Goal: Navigation & Orientation: Go to known website

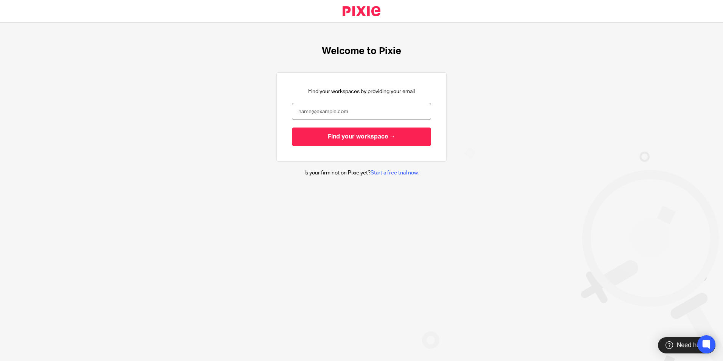
click at [314, 114] on input "email" at bounding box center [361, 111] width 139 height 17
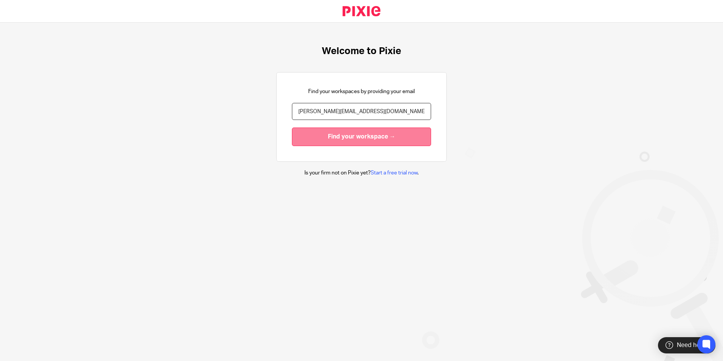
type input "[PERSON_NAME][EMAIL_ADDRESS][DOMAIN_NAME]"
click at [361, 140] on input "Find your workspace →" at bounding box center [361, 136] width 139 height 19
